Goal: Register for event/course

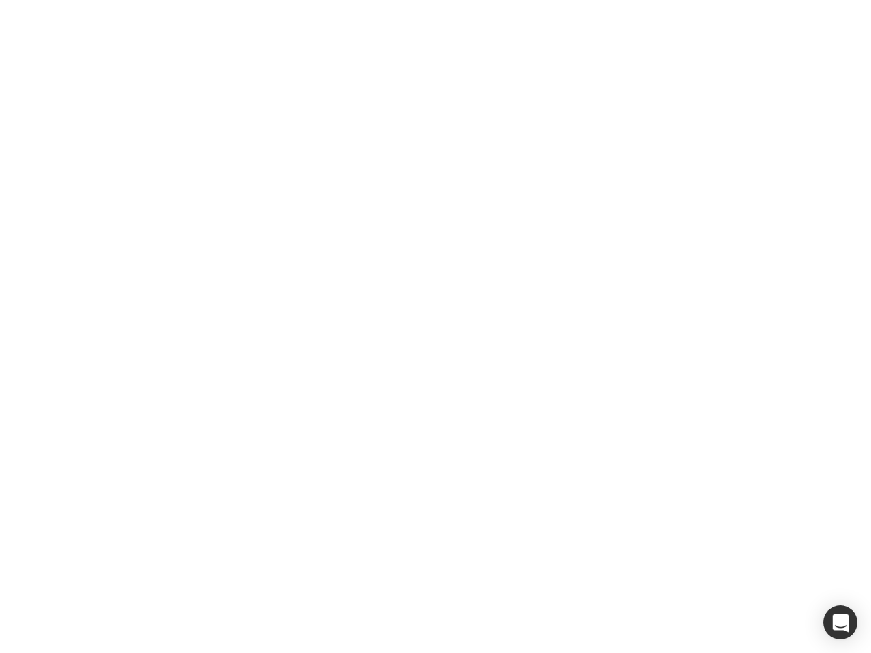
click at [435, 327] on div at bounding box center [435, 326] width 871 height 653
click at [840, 622] on div "button" at bounding box center [840, 622] width 34 height 34
click at [435, 327] on div at bounding box center [435, 326] width 871 height 653
click at [840, 622] on div "button" at bounding box center [840, 622] width 34 height 34
